Goal: Information Seeking & Learning: Learn about a topic

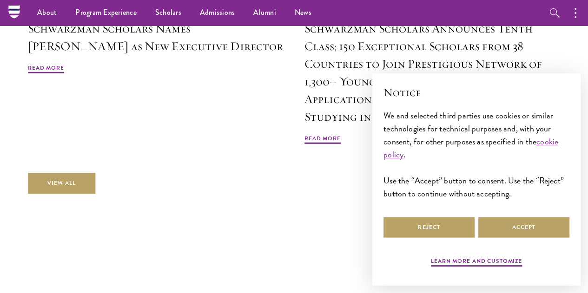
scroll to position [2159, 0]
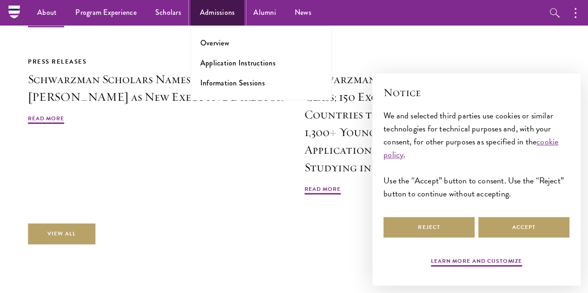
click at [220, 8] on link "Admissions" at bounding box center [217, 13] width 54 height 26
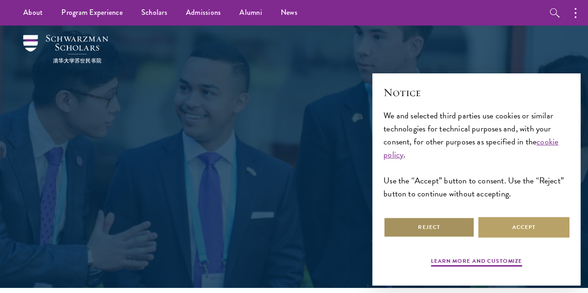
click at [452, 217] on button "Reject" at bounding box center [428, 227] width 91 height 21
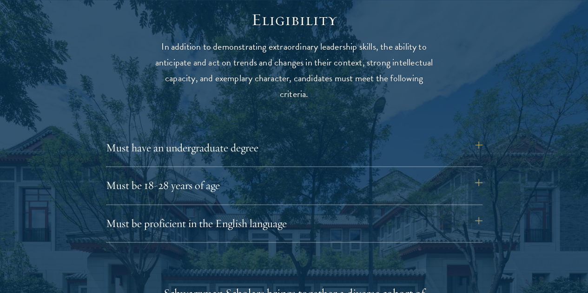
scroll to position [1203, 0]
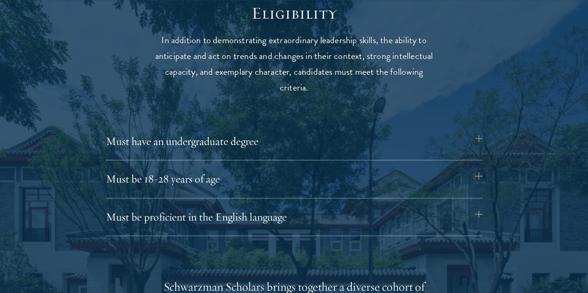
drag, startPoint x: 590, startPoint y: 14, endPoint x: 594, endPoint y: 82, distance: 68.4
click at [482, 134] on button "Must have an undergraduate degree" at bounding box center [299, 141] width 376 height 22
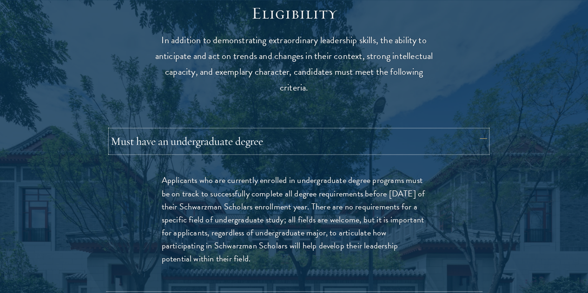
click at [482, 134] on button "Must have an undergraduate degree" at bounding box center [299, 141] width 376 height 22
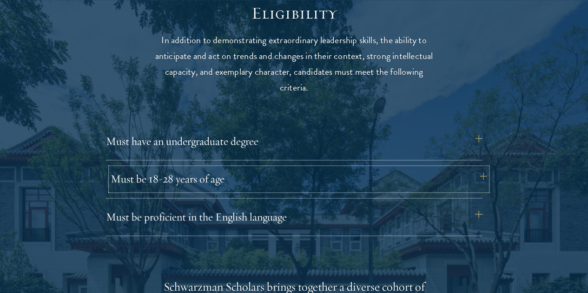
click at [479, 168] on button "Must be 18-28 years of age" at bounding box center [299, 179] width 376 height 22
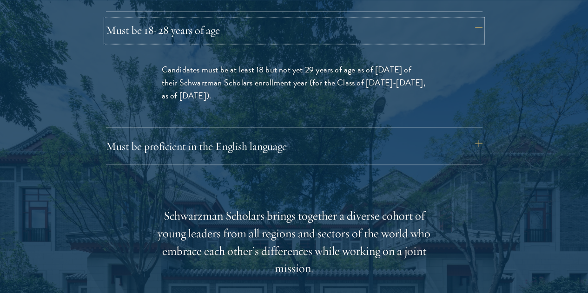
scroll to position [1355, 0]
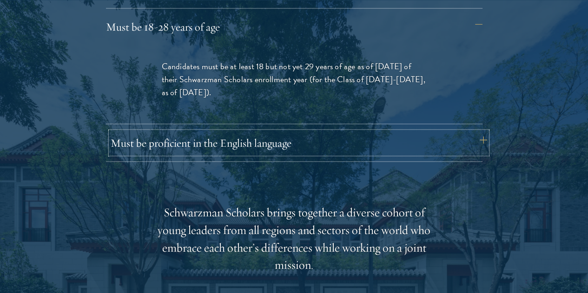
click at [481, 131] on button "Must be proficient in the English language" at bounding box center [299, 142] width 376 height 22
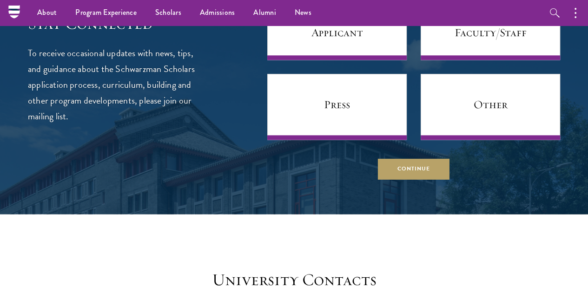
scroll to position [3823, 0]
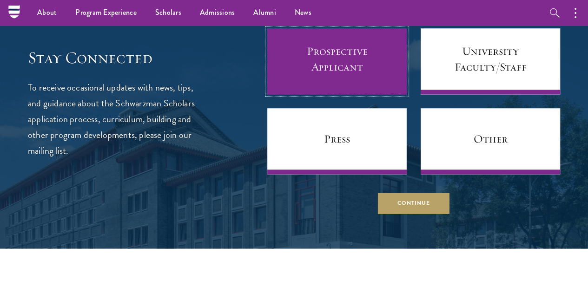
click at [355, 94] on link "Prospective Applicant" at bounding box center [336, 61] width 139 height 66
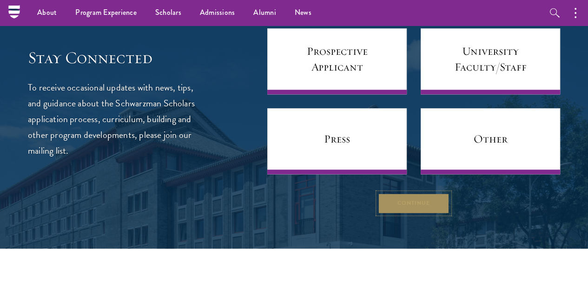
click at [395, 214] on button "Continue" at bounding box center [414, 203] width 72 height 21
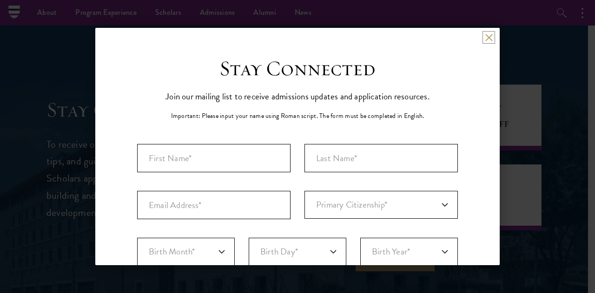
click at [485, 37] on button at bounding box center [489, 37] width 8 height 8
